Goal: Task Accomplishment & Management: Use online tool/utility

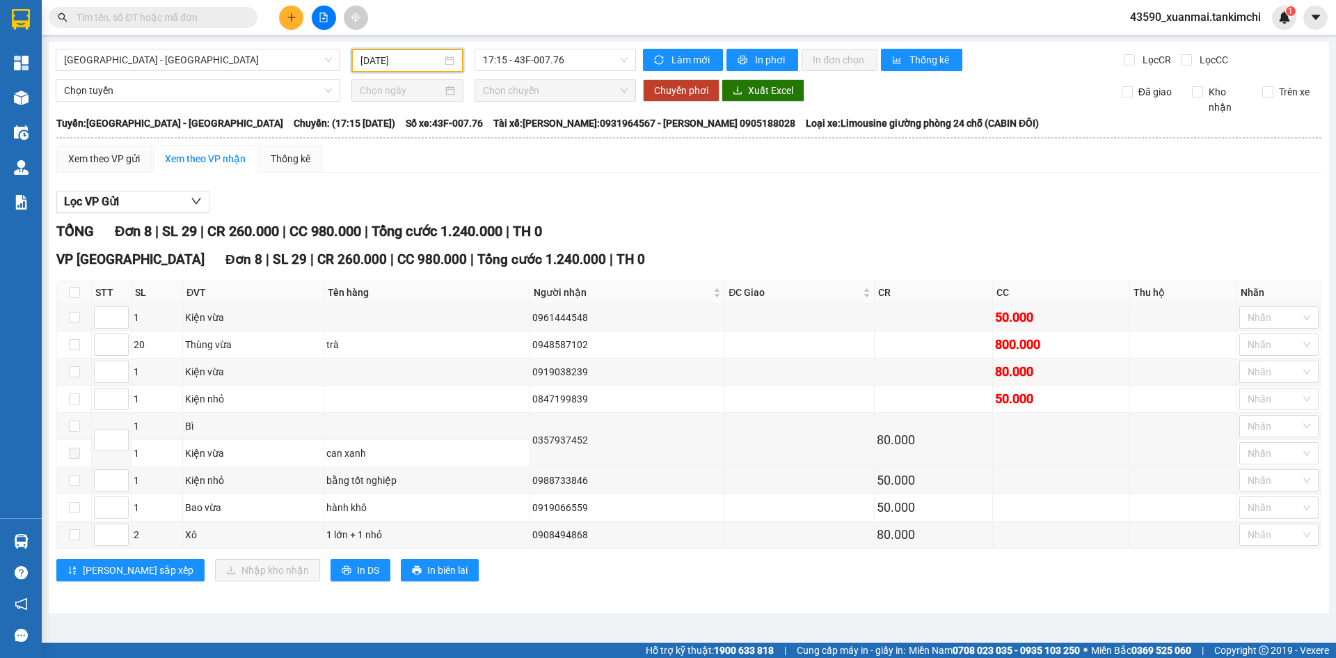
click at [416, 58] on input "[DATE]" at bounding box center [401, 60] width 81 height 15
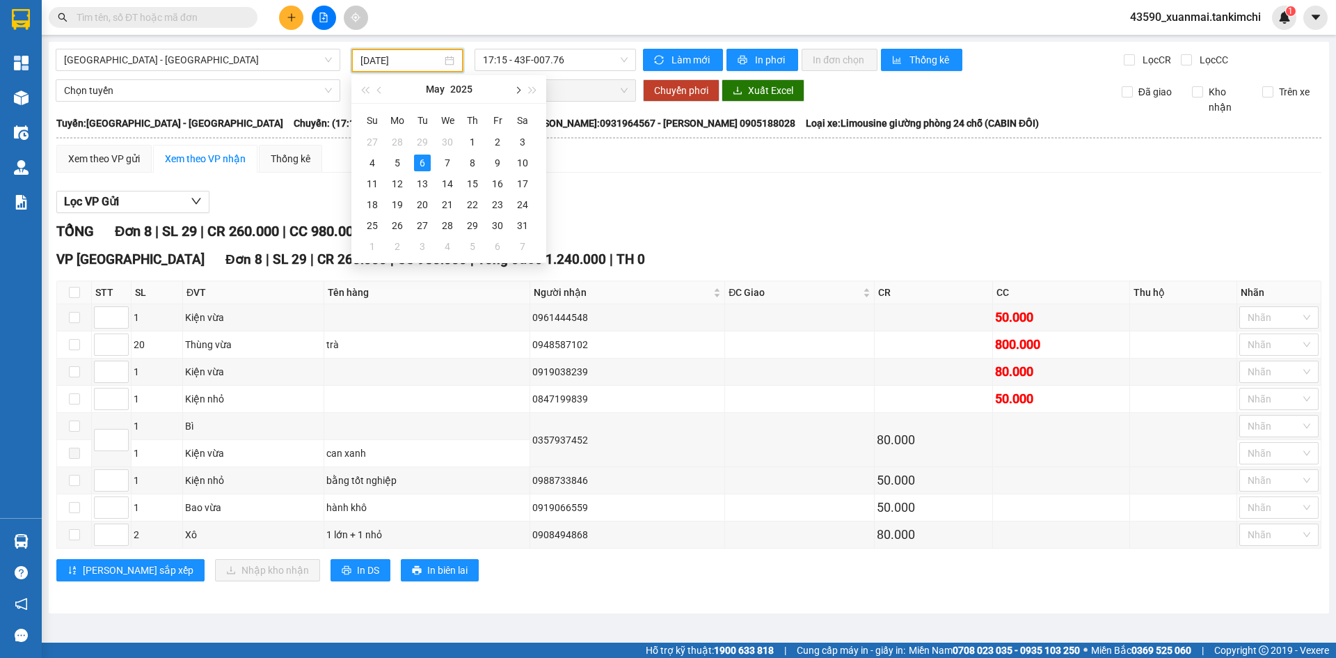
click at [523, 91] on button "button" at bounding box center [517, 89] width 15 height 28
click at [401, 183] on div "11" at bounding box center [397, 183] width 17 height 17
type input "[DATE]"
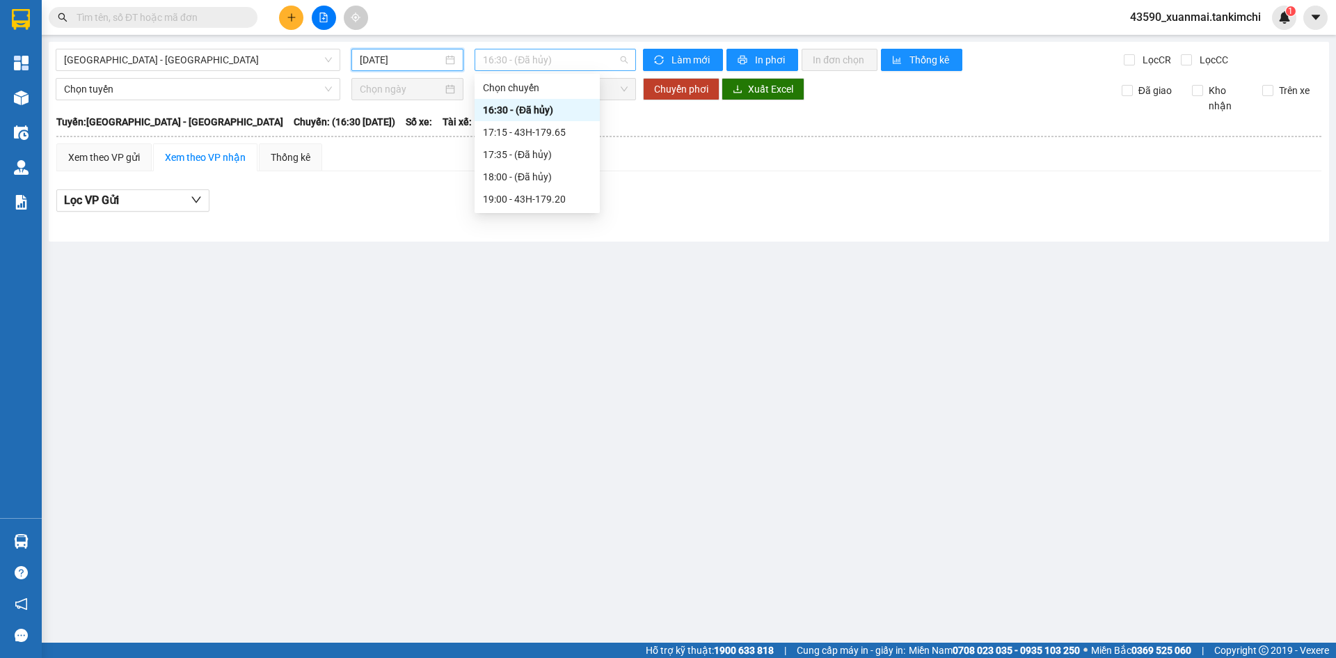
click at [561, 52] on span "16:30 - (Đã hủy)" at bounding box center [555, 59] width 145 height 21
click at [576, 132] on div "17:15 - 43H-179.65" at bounding box center [537, 132] width 109 height 15
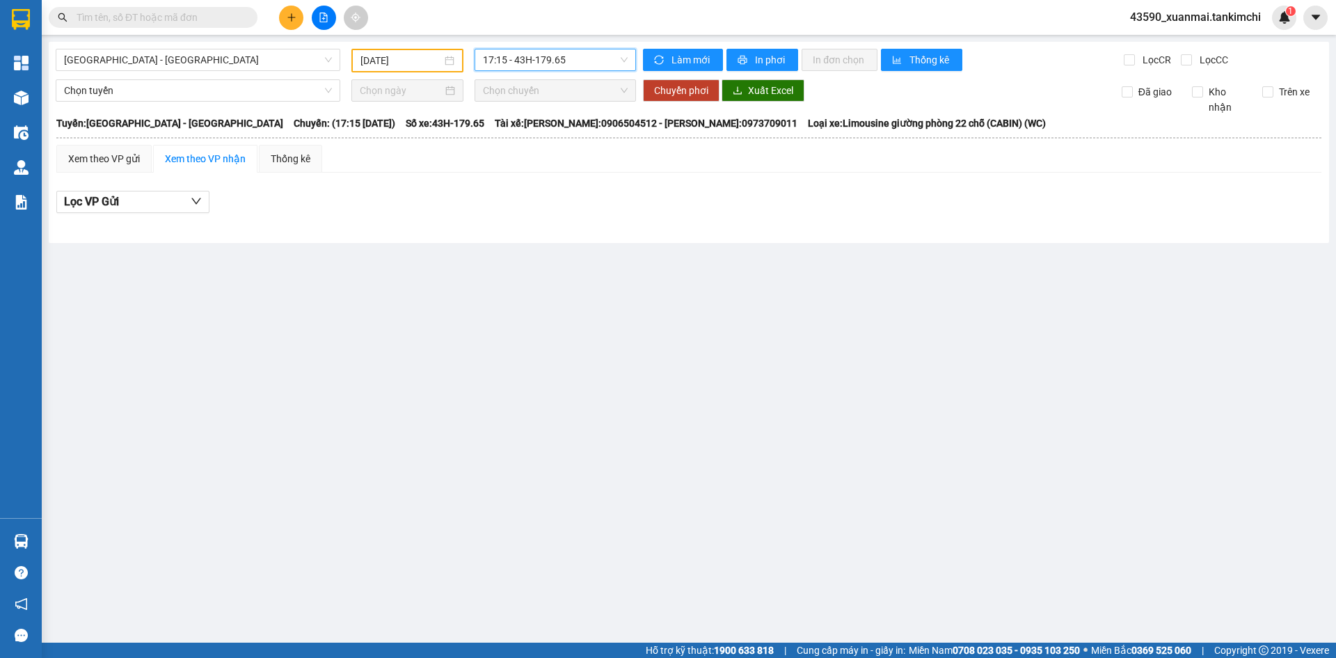
click at [586, 63] on span "17:15 - 43H-179.65" at bounding box center [555, 59] width 145 height 21
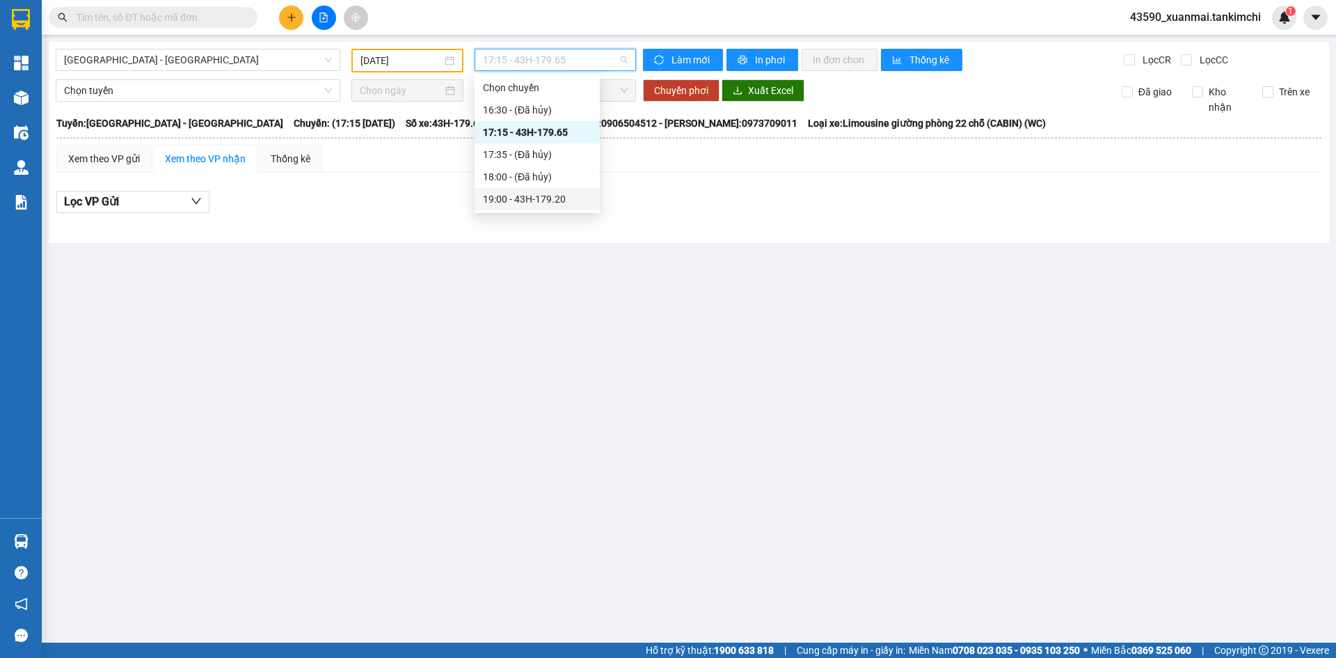
click at [570, 198] on div "19:00 - 43H-179.20" at bounding box center [537, 198] width 109 height 15
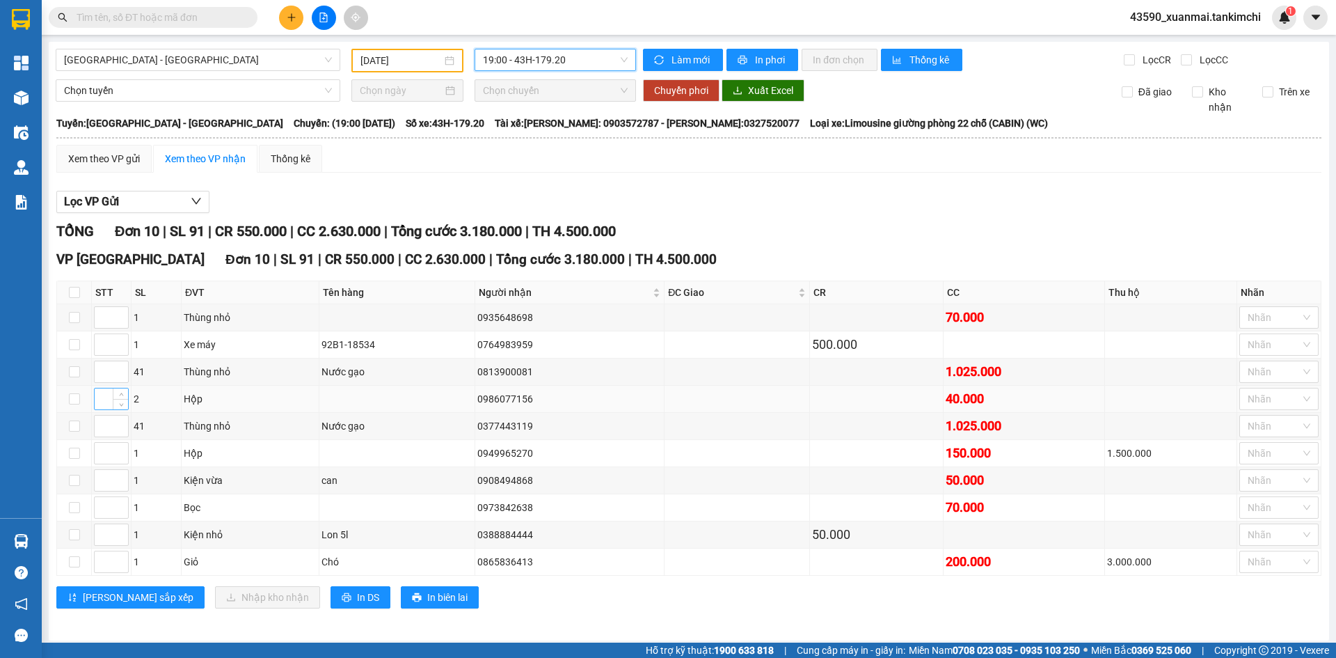
click at [102, 395] on input at bounding box center [111, 398] width 33 height 21
type input "1"
click at [104, 479] on input at bounding box center [111, 480] width 33 height 21
type input "2"
click at [111, 322] on input at bounding box center [111, 317] width 33 height 21
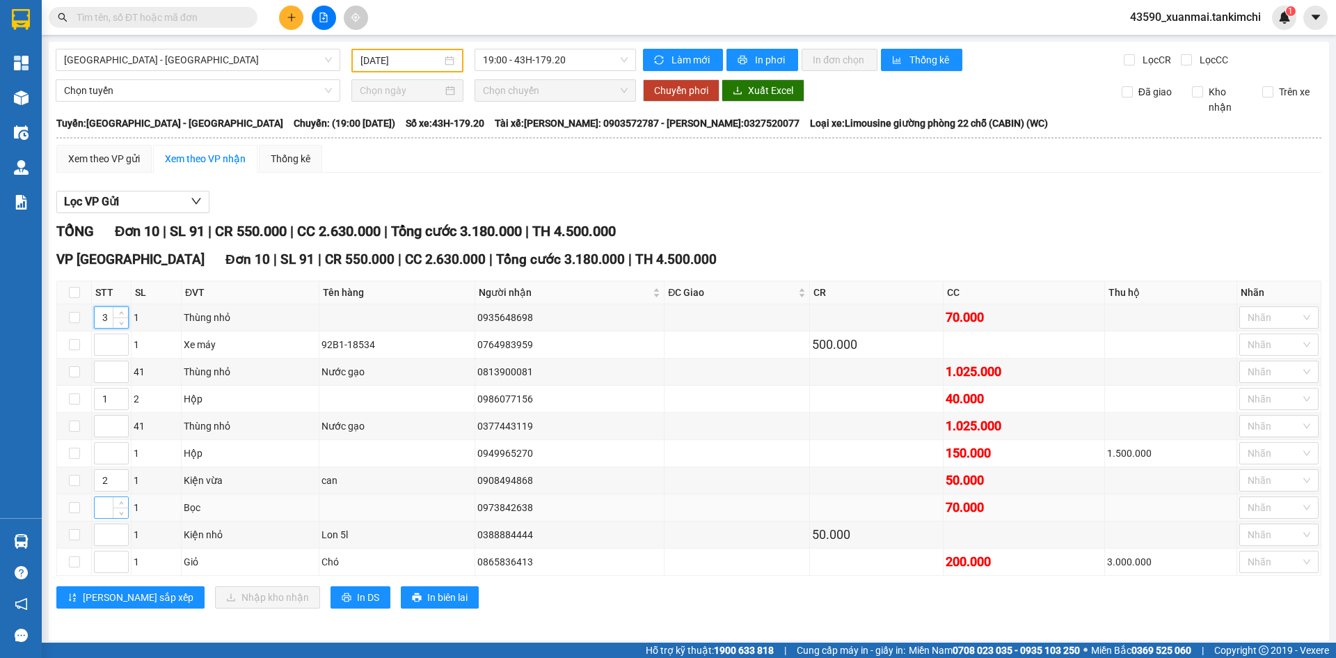
type input "3"
click at [100, 509] on input at bounding box center [111, 507] width 33 height 21
type input "4"
click at [106, 528] on input at bounding box center [111, 534] width 33 height 21
type input "1"
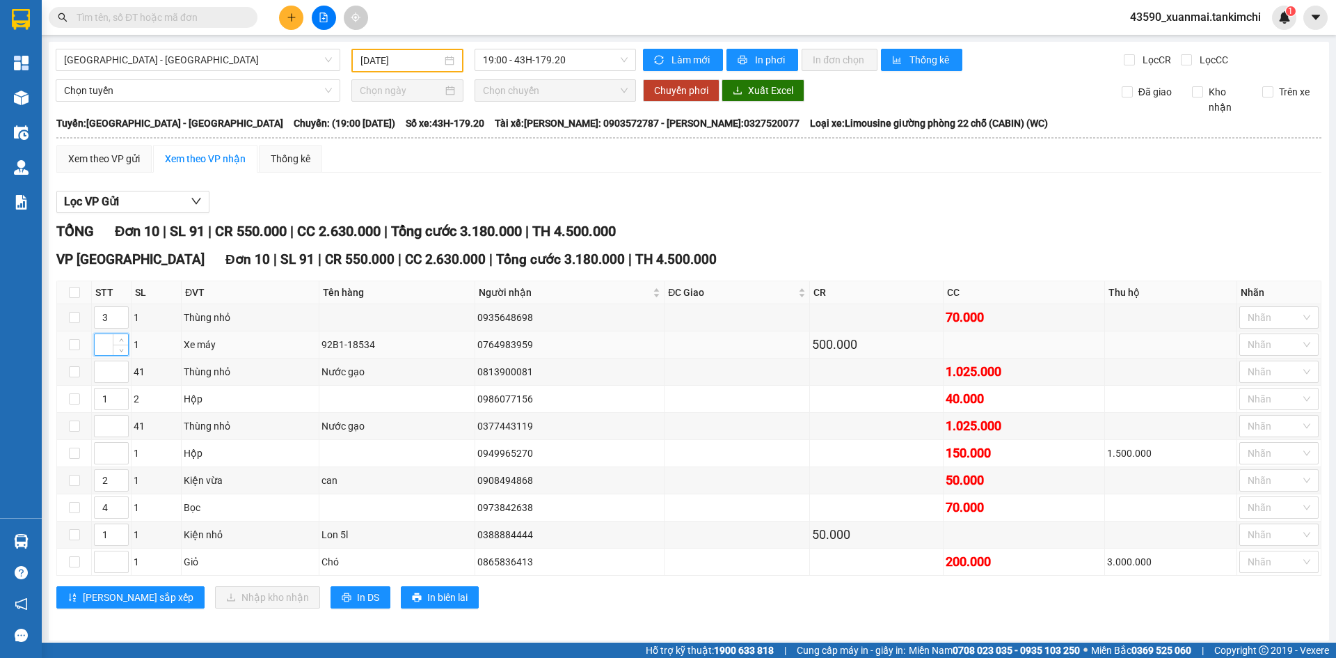
click at [102, 344] on input at bounding box center [111, 344] width 33 height 21
type input "2"
click at [109, 397] on input "1" at bounding box center [111, 398] width 33 height 21
type input "3"
click at [108, 480] on input "2" at bounding box center [111, 480] width 33 height 21
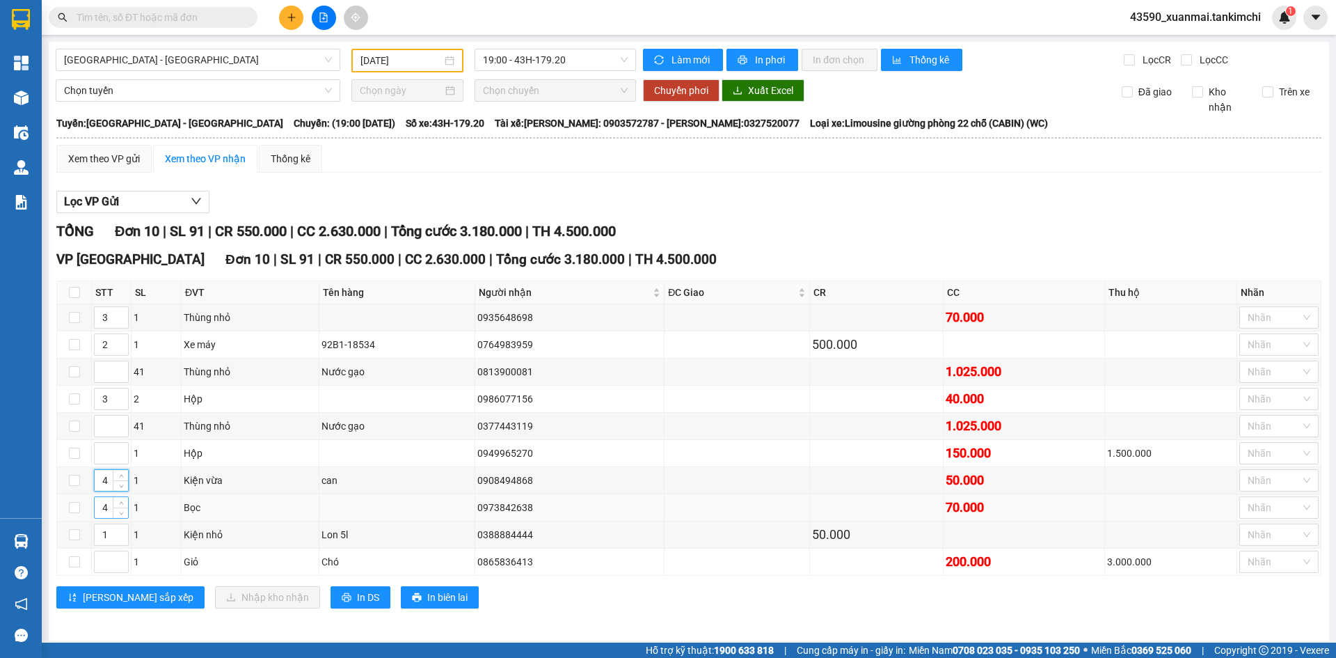
type input "4"
click at [108, 507] on input "4" at bounding box center [111, 507] width 33 height 21
type input "5"
type input "4"
click at [113, 312] on span "Increase Value" at bounding box center [120, 313] width 15 height 13
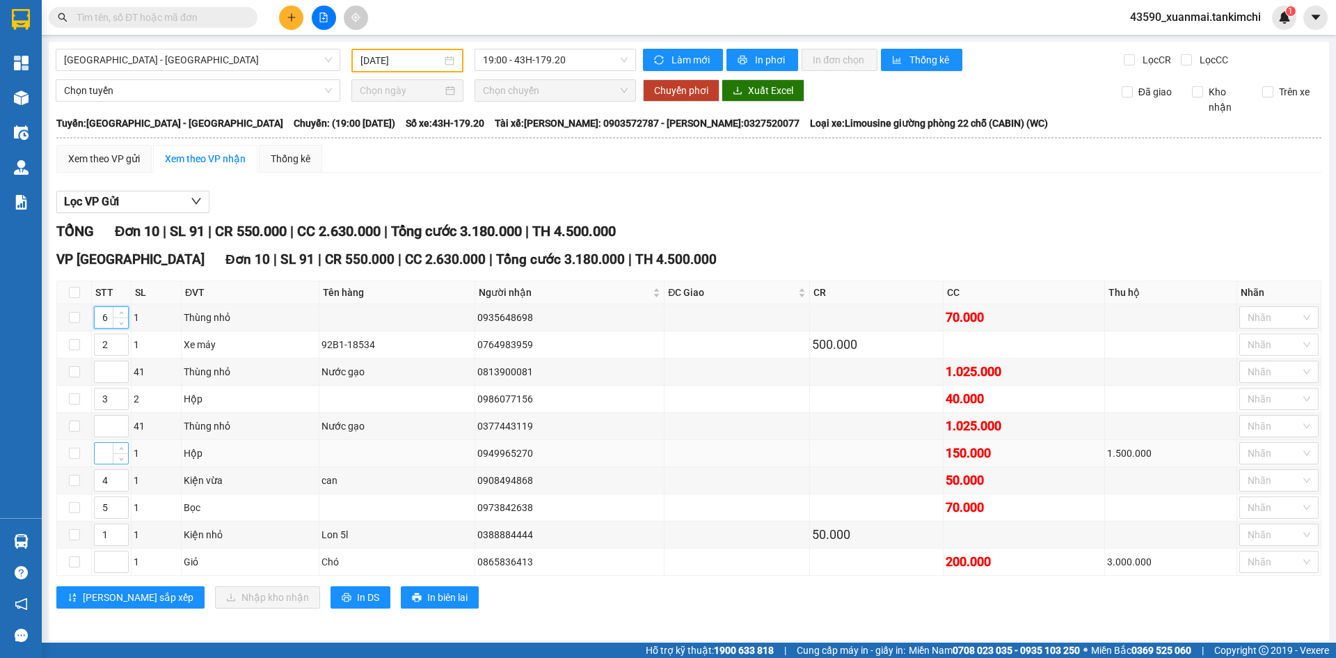
type input "6"
click at [100, 453] on input at bounding box center [111, 453] width 33 height 21
type input "7"
click at [109, 564] on input at bounding box center [111, 561] width 33 height 21
type input "8"
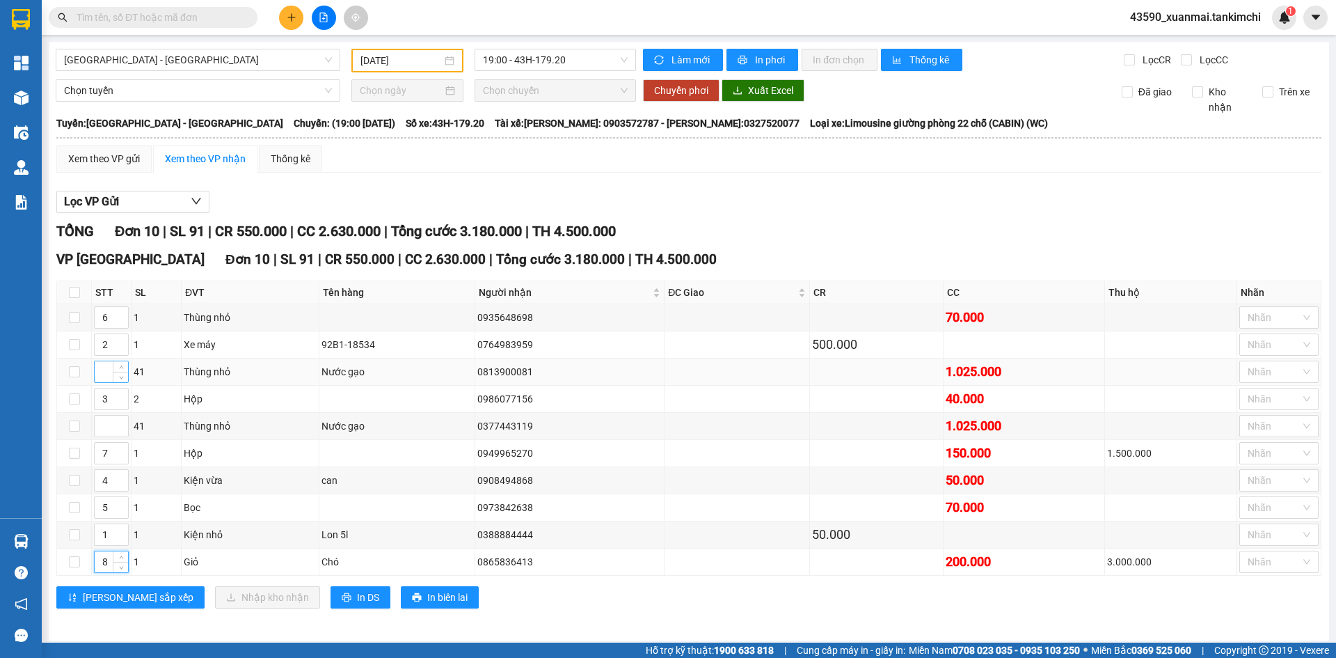
click at [103, 371] on input at bounding box center [111, 371] width 33 height 21
type input "9"
click at [100, 425] on input at bounding box center [111, 426] width 33 height 21
type input "10"
click at [113, 599] on span "[PERSON_NAME] sắp xếp" at bounding box center [138, 597] width 111 height 15
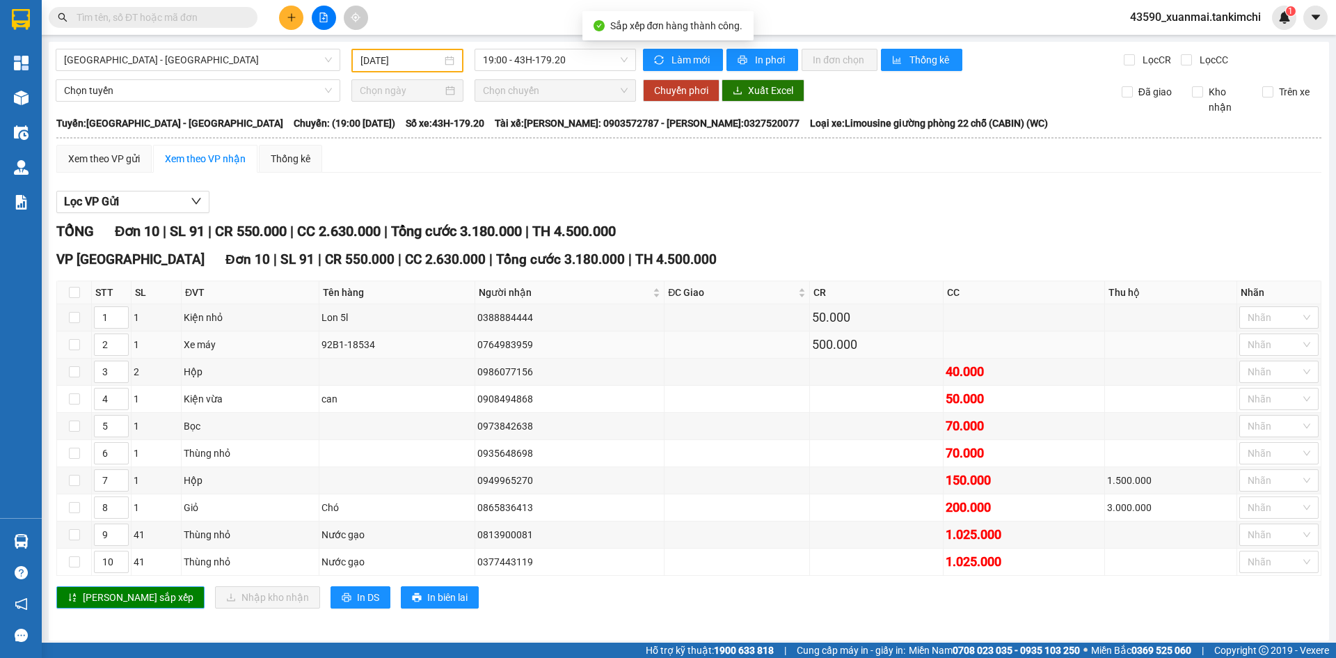
scroll to position [5, 0]
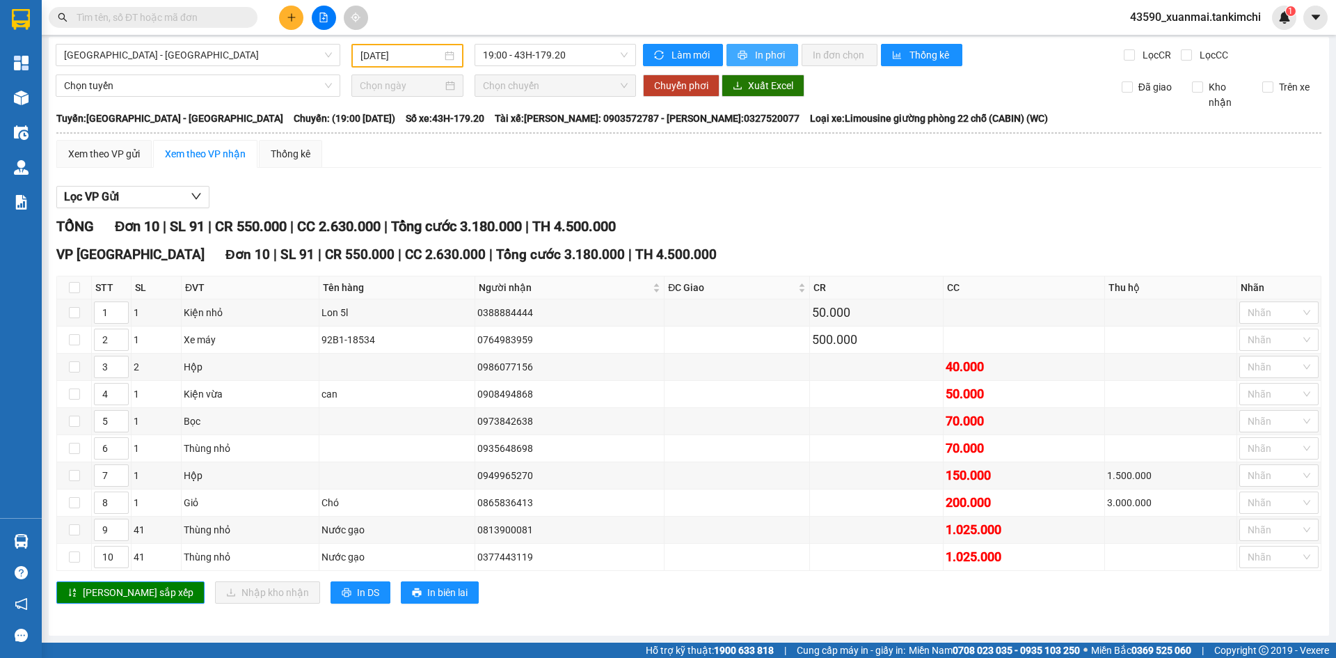
click at [763, 54] on span "In phơi" at bounding box center [771, 54] width 32 height 15
click at [764, 52] on span "In phơi" at bounding box center [771, 54] width 32 height 15
